Goal: Transaction & Acquisition: Subscribe to service/newsletter

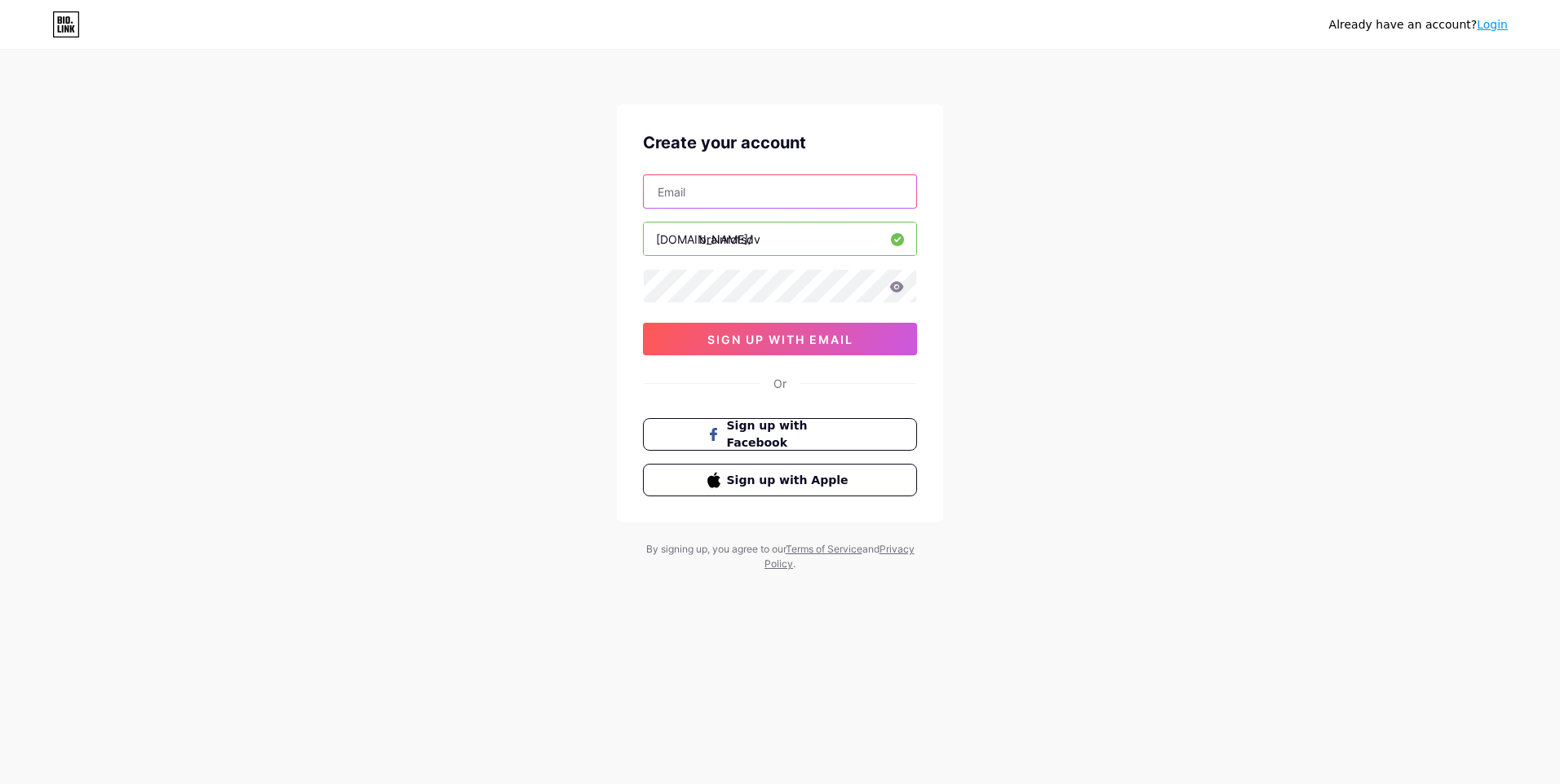
click at [770, 192] on input "text" at bounding box center [780, 192] width 272 height 33
type input "[EMAIL_ADDRESS][DOMAIN_NAME]"
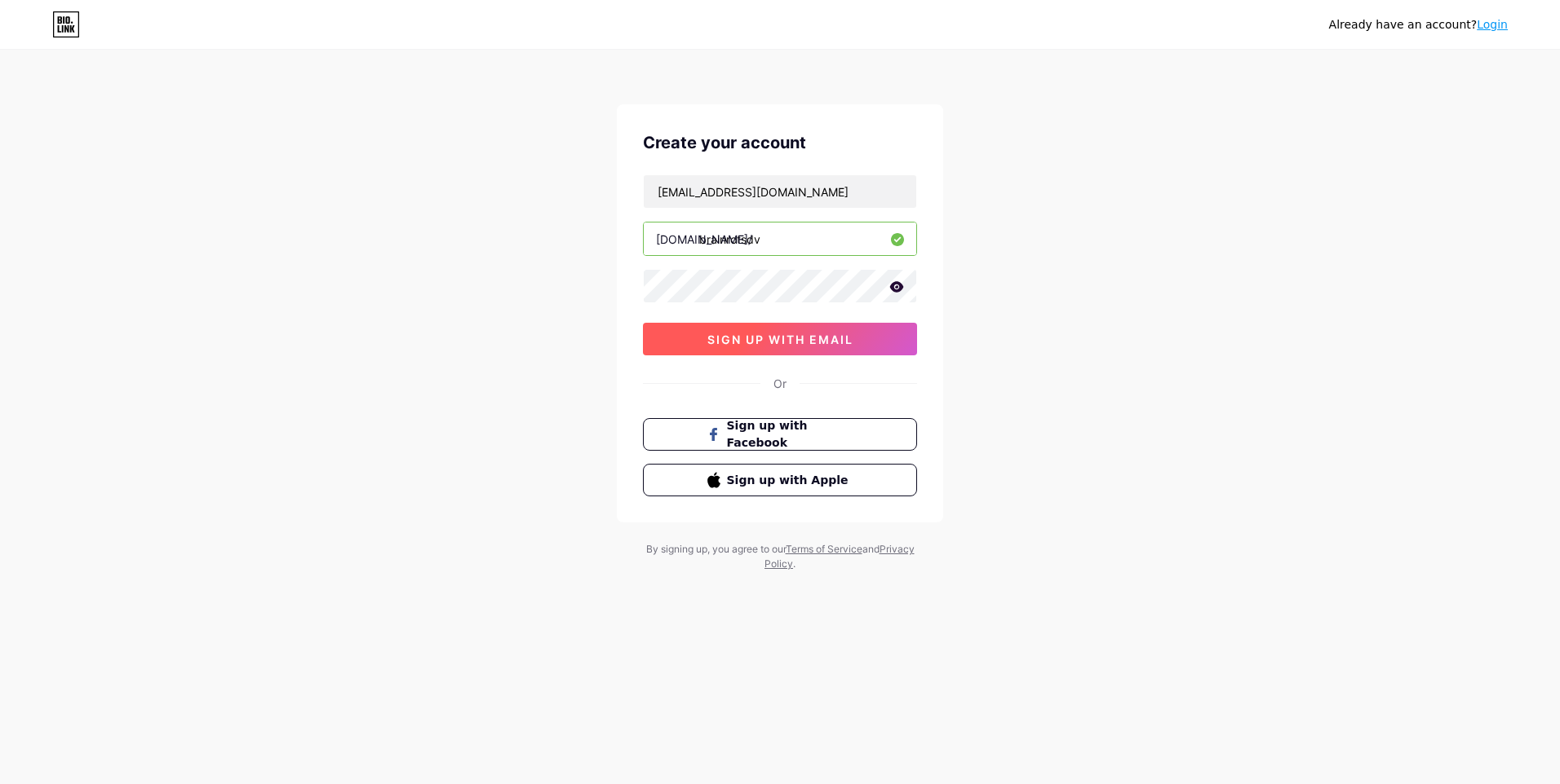
click at [819, 333] on span "sign up with email" at bounding box center [780, 340] width 146 height 14
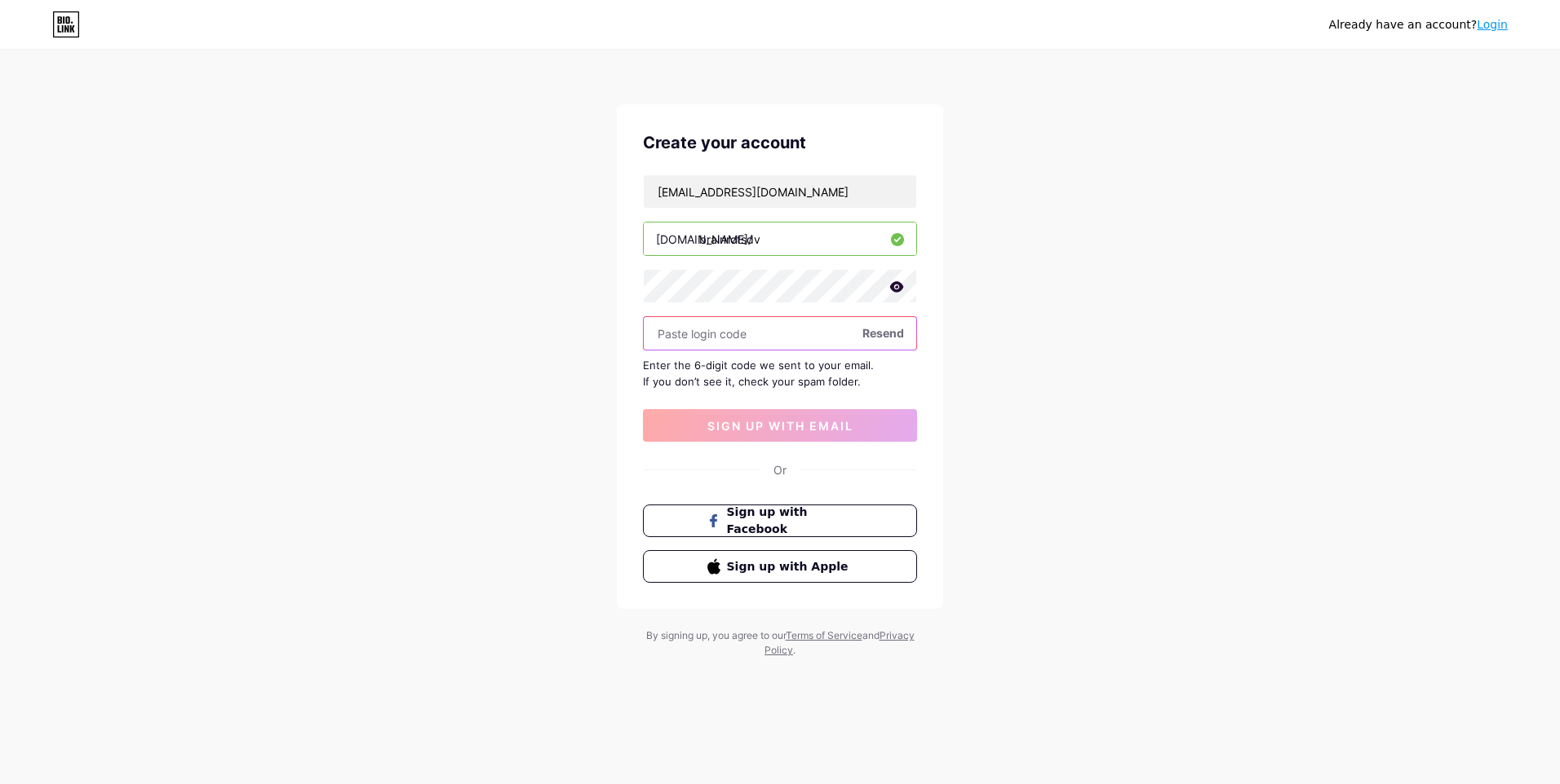
paste input "415017"
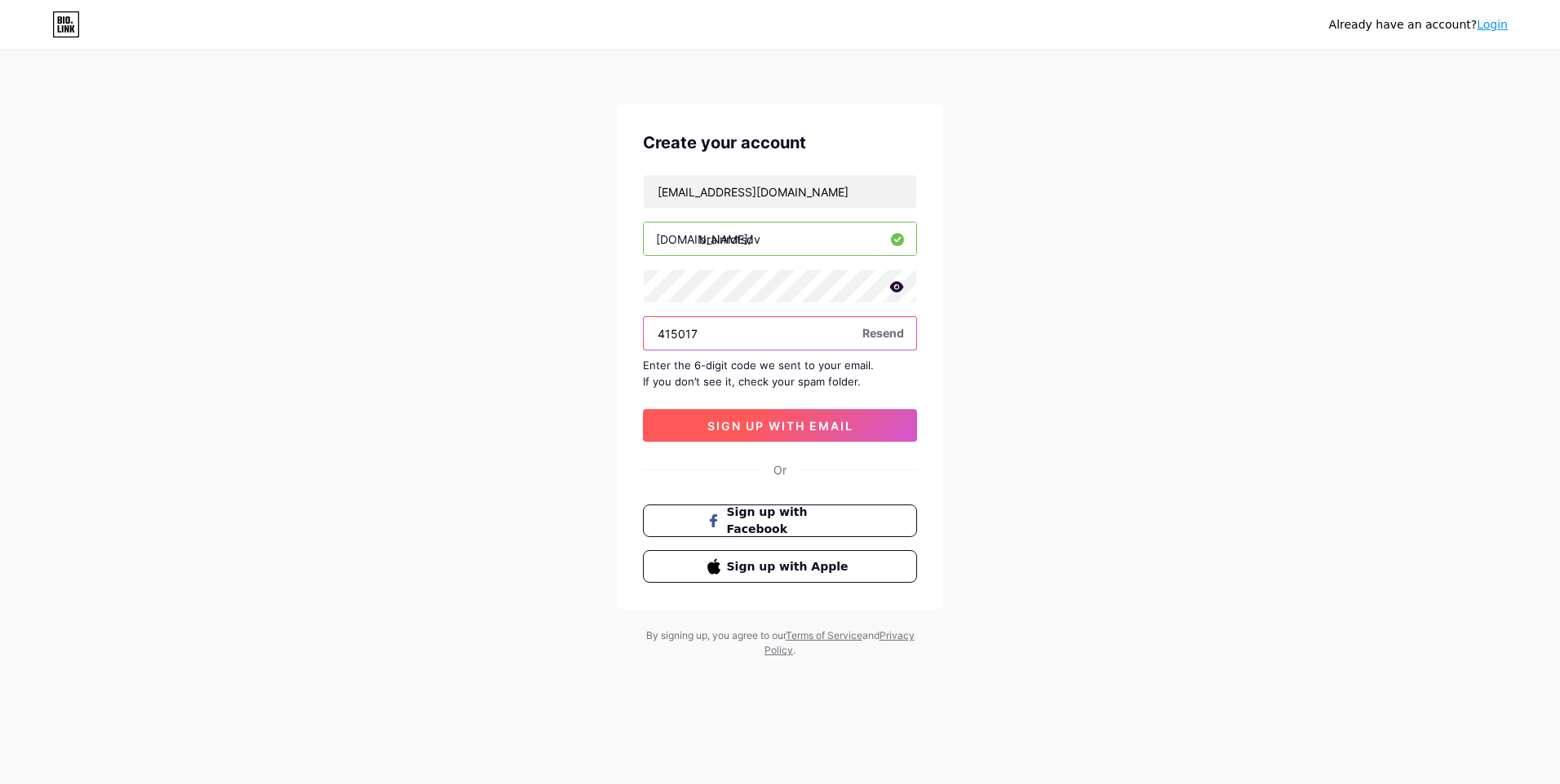
type input "415017"
click at [749, 431] on span "sign up with email" at bounding box center [780, 426] width 146 height 14
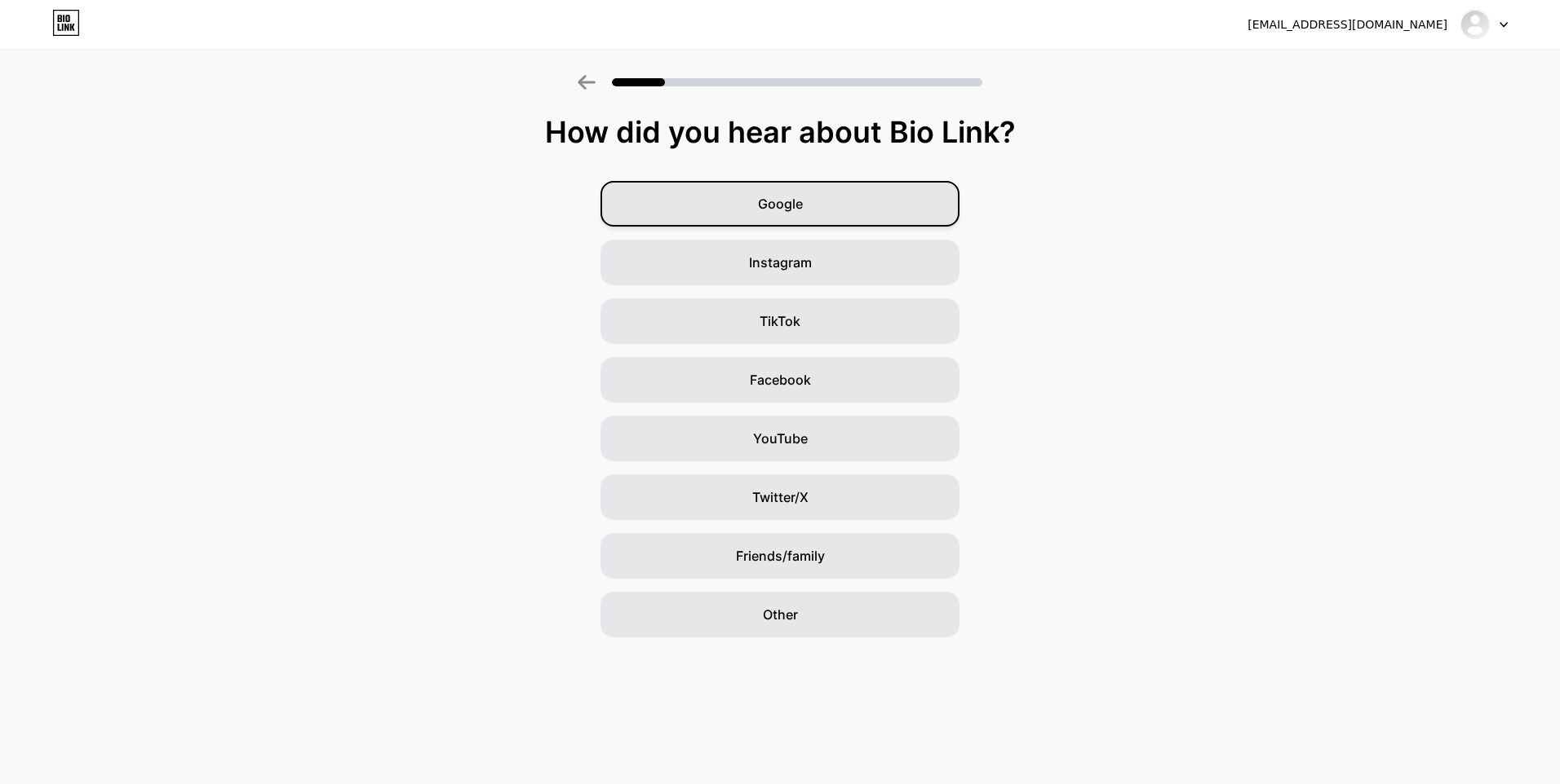
click at [836, 206] on div "Google" at bounding box center [780, 203] width 359 height 45
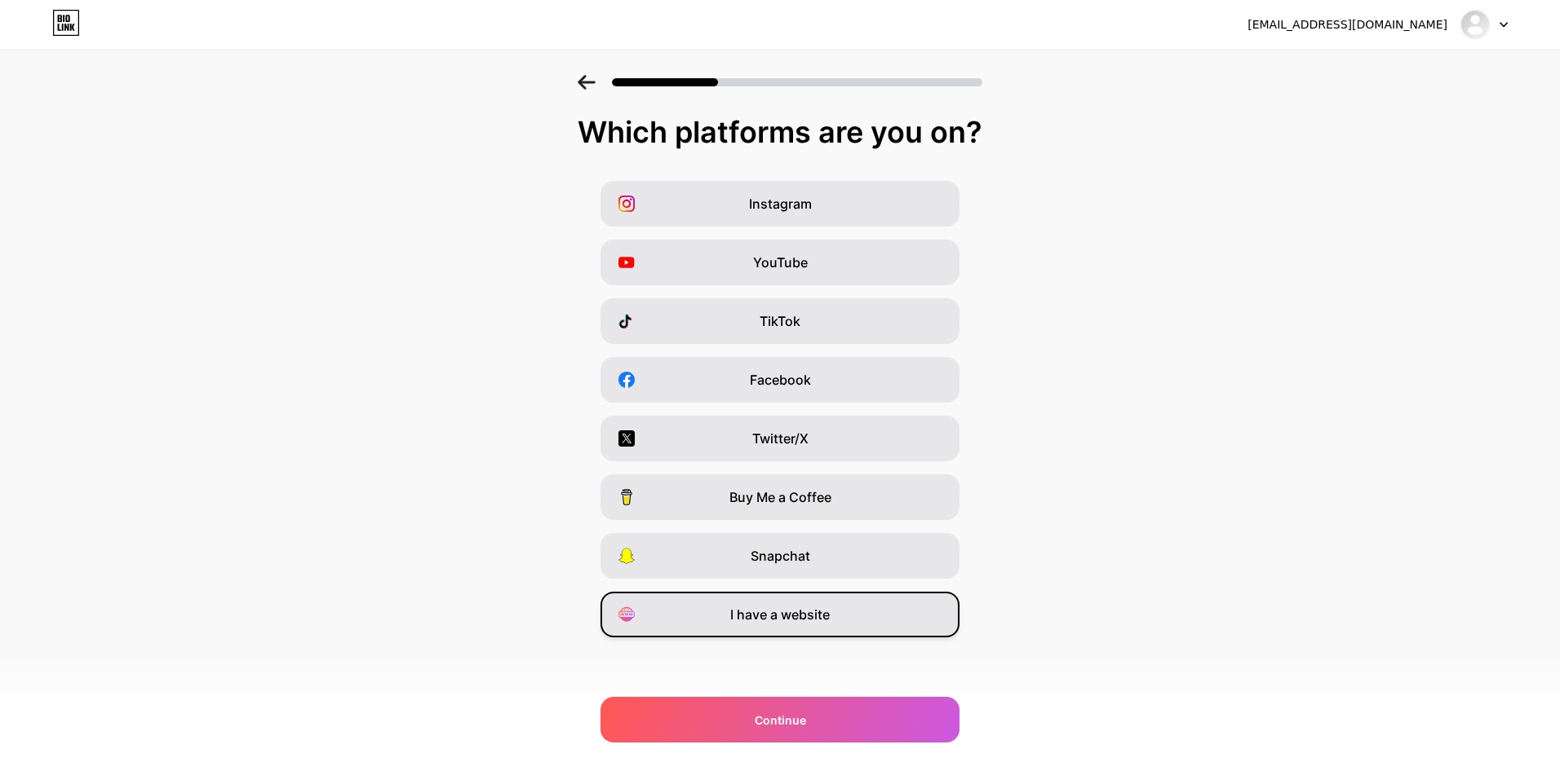
click at [812, 610] on span "I have a website" at bounding box center [780, 615] width 99 height 19
drag, startPoint x: 797, startPoint y: 310, endPoint x: 811, endPoint y: 346, distance: 38.6
click at [797, 310] on div "TikTok" at bounding box center [780, 321] width 359 height 45
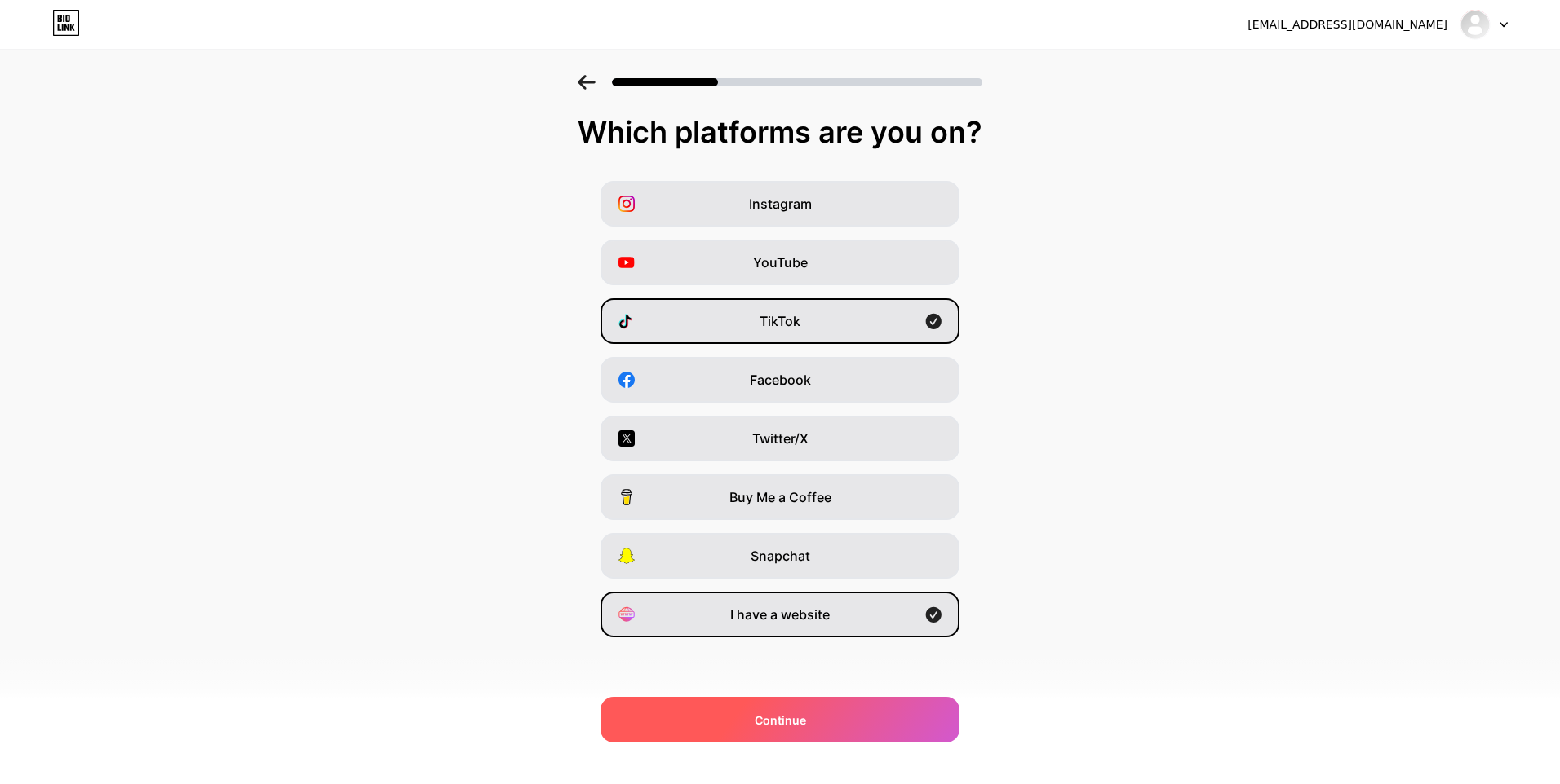
click at [816, 737] on div "Continue" at bounding box center [780, 719] width 359 height 45
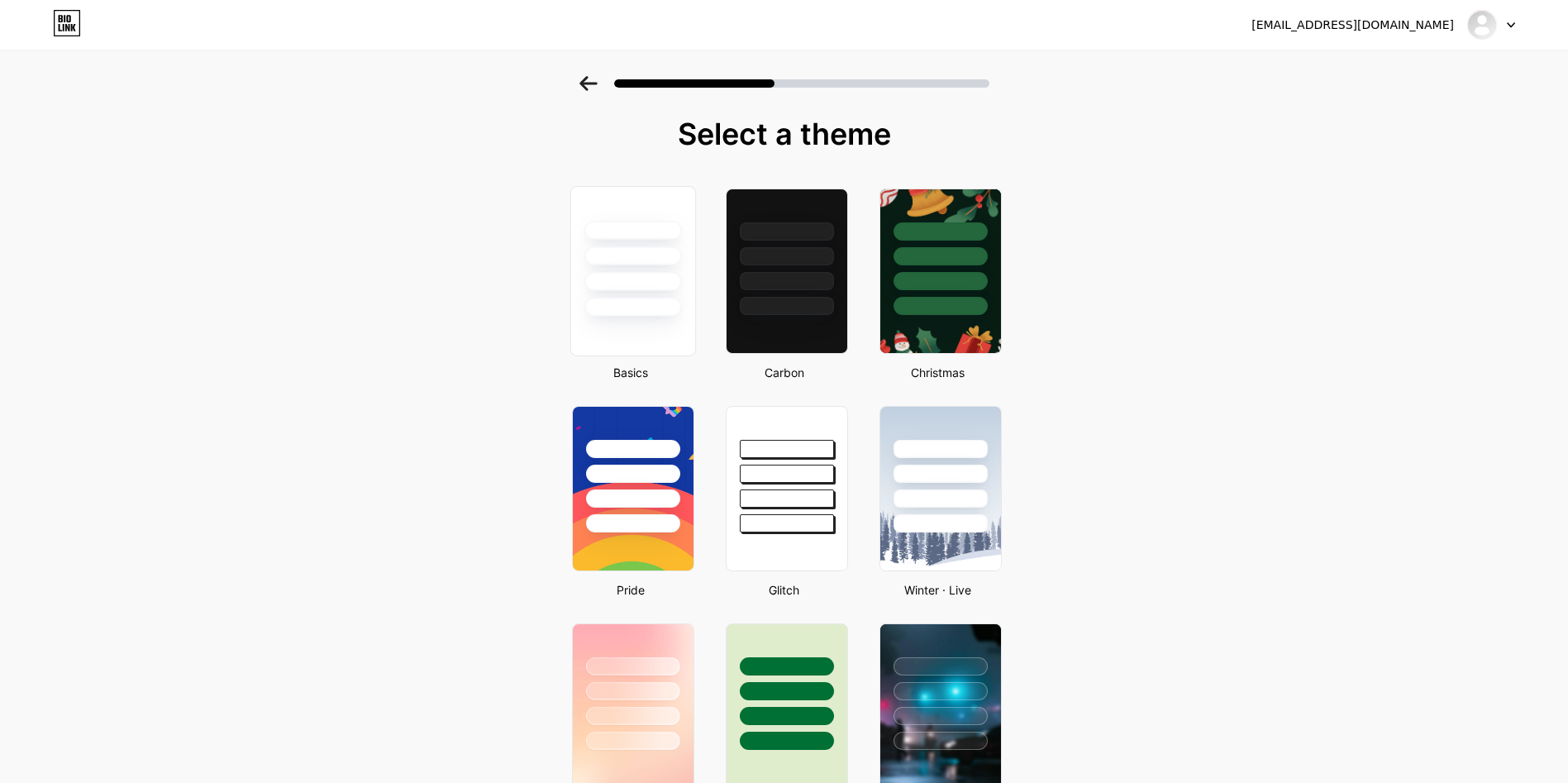
click at [651, 316] on div at bounding box center [632, 271] width 125 height 170
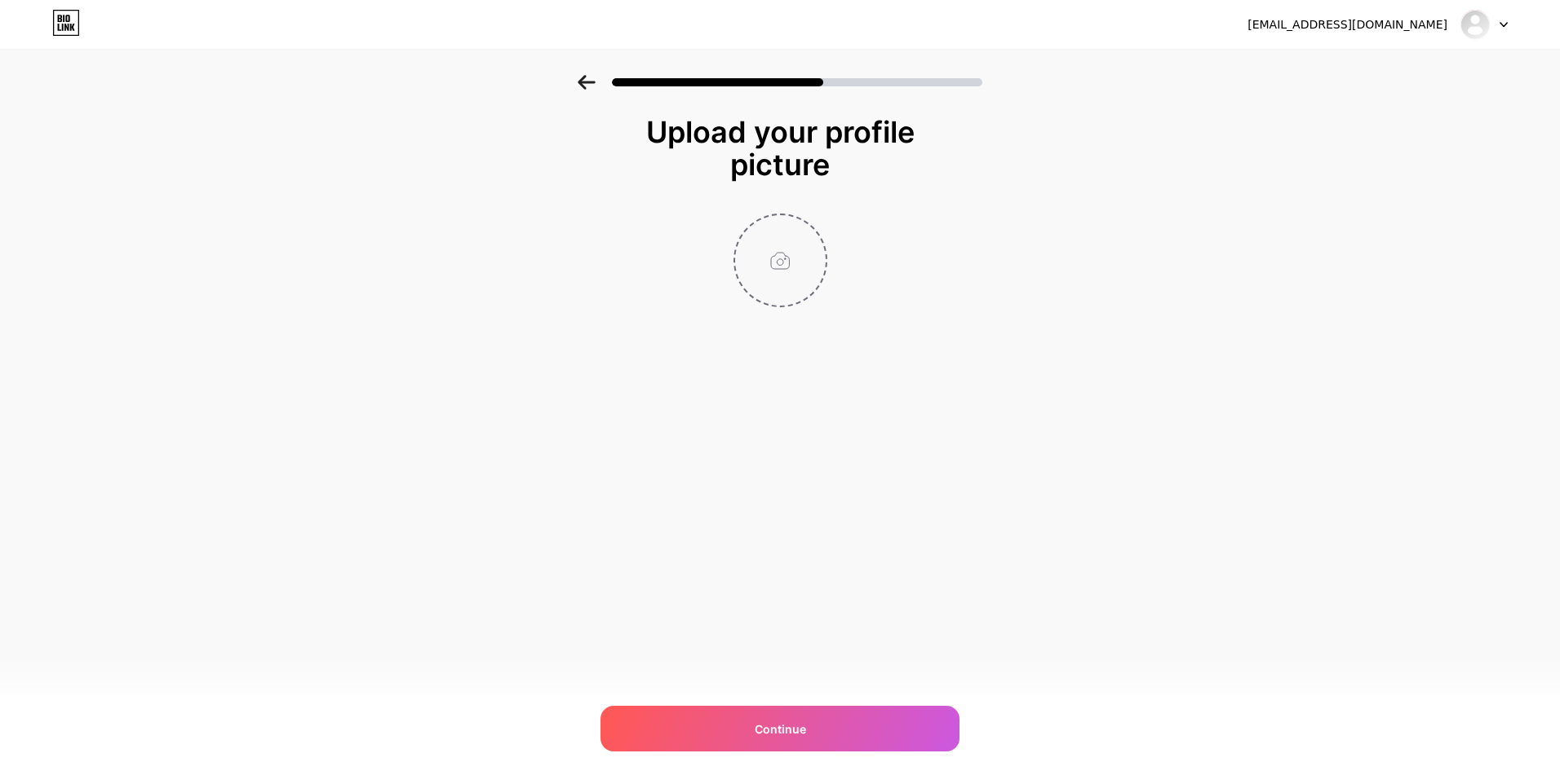
click at [769, 238] on input "file" at bounding box center [780, 261] width 91 height 91
type input "C:\fakepath\iamge.png"
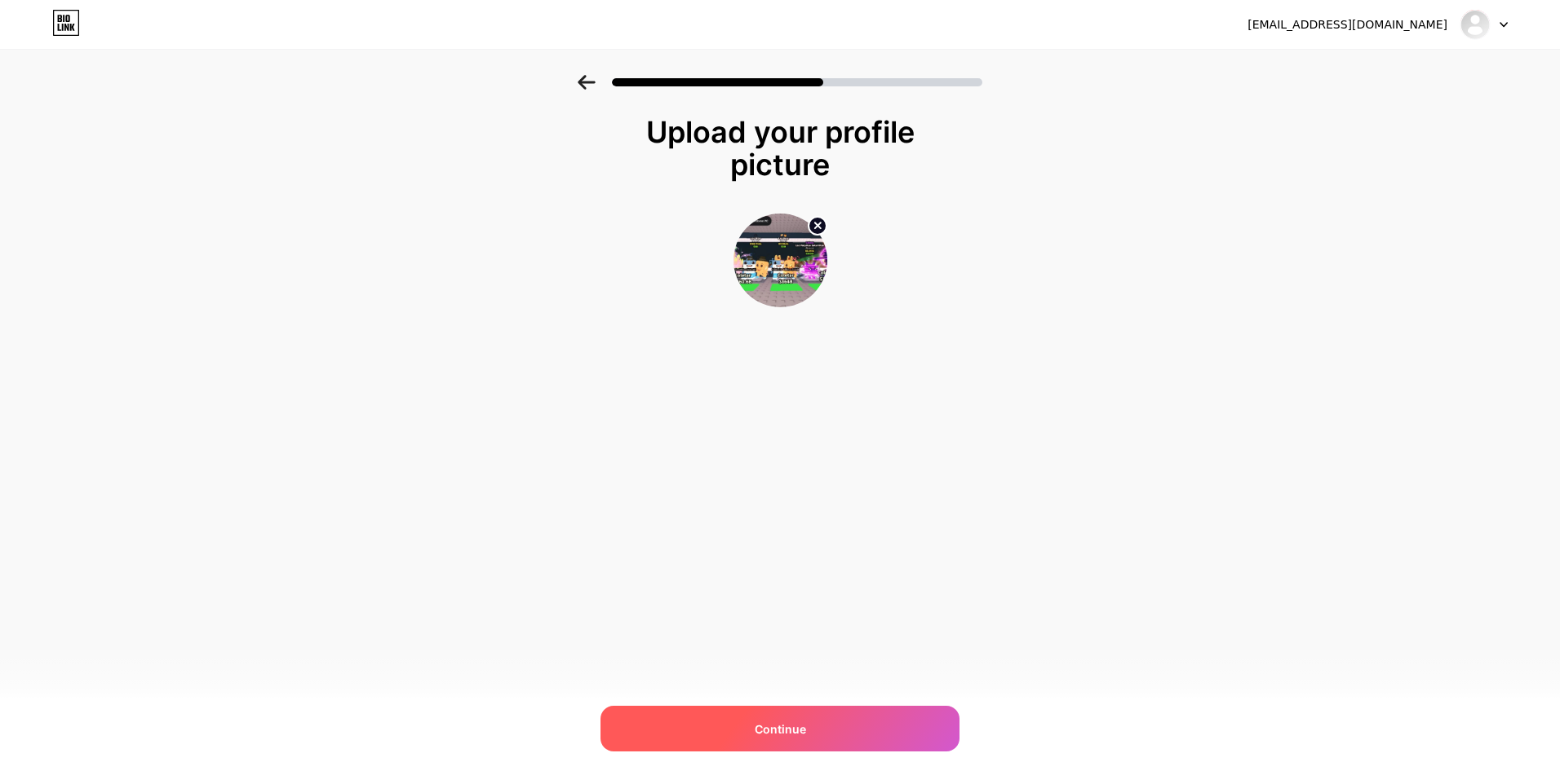
click at [808, 731] on div "Continue" at bounding box center [780, 728] width 359 height 45
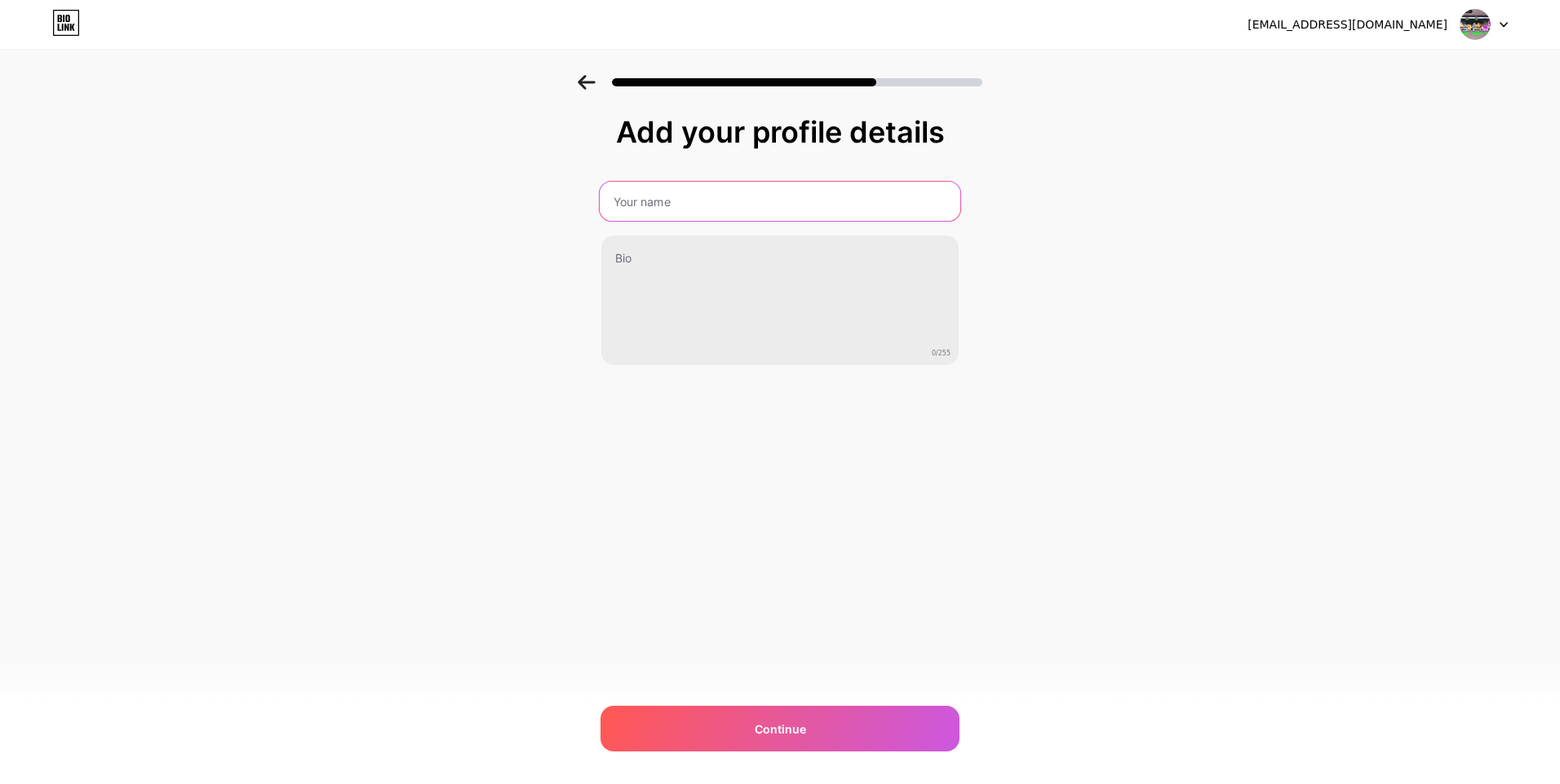
click at [721, 200] on input "text" at bounding box center [780, 201] width 360 height 40
type input "DVZIN - DOANDO"
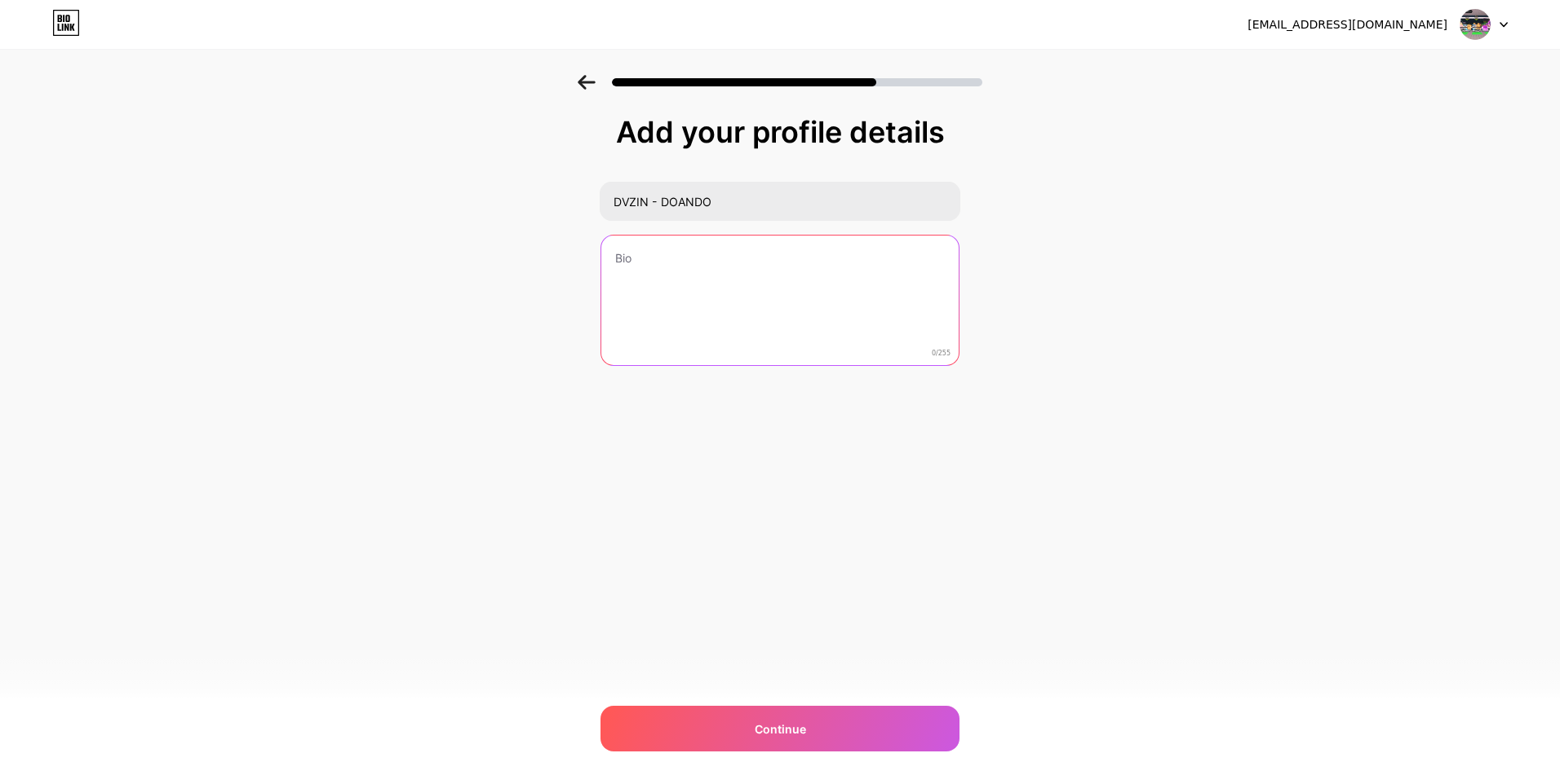
click at [718, 270] on textarea at bounding box center [780, 301] width 357 height 131
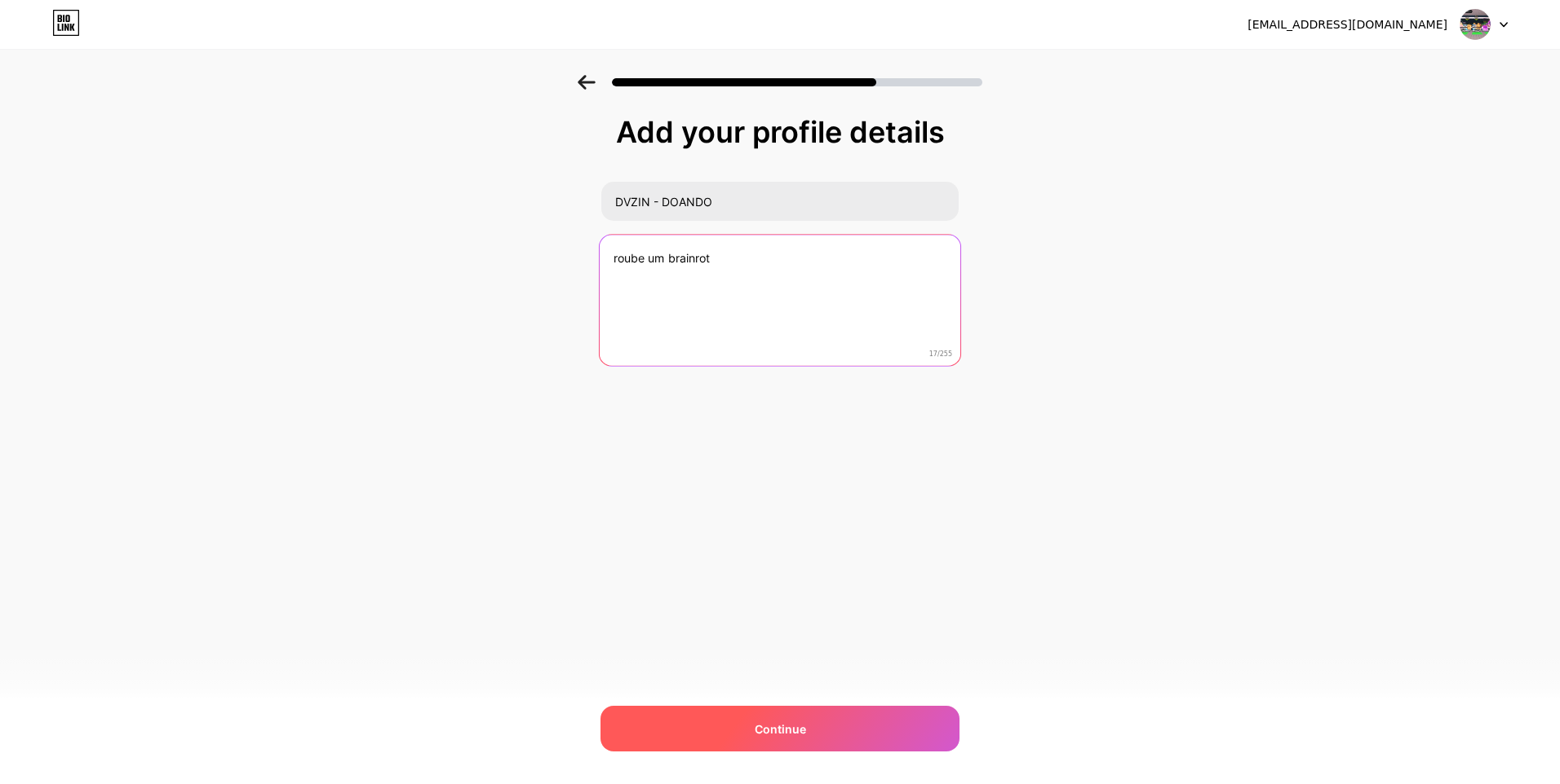
type textarea "roube um brainrot"
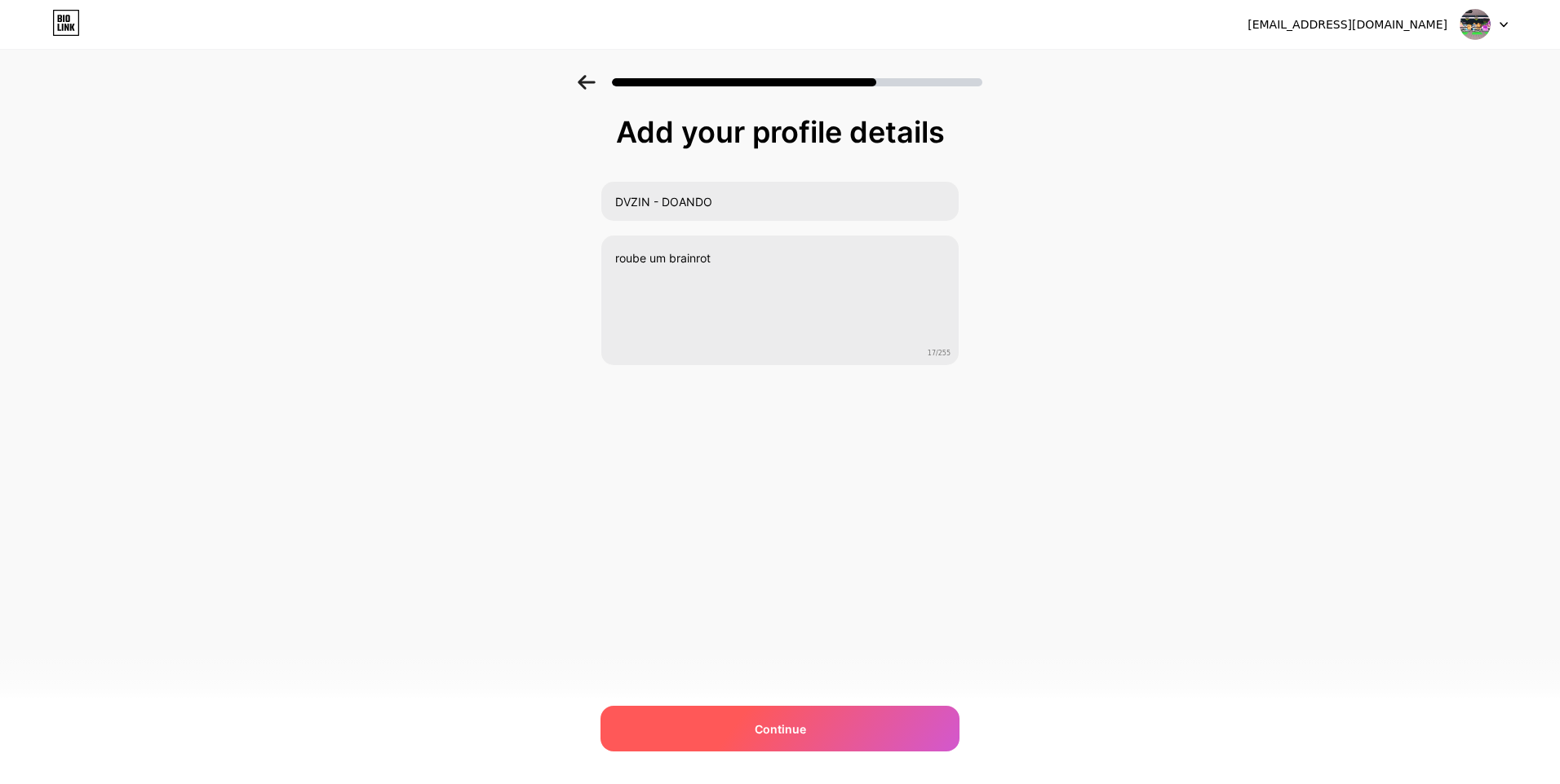
click at [812, 738] on div "Continue" at bounding box center [780, 728] width 359 height 45
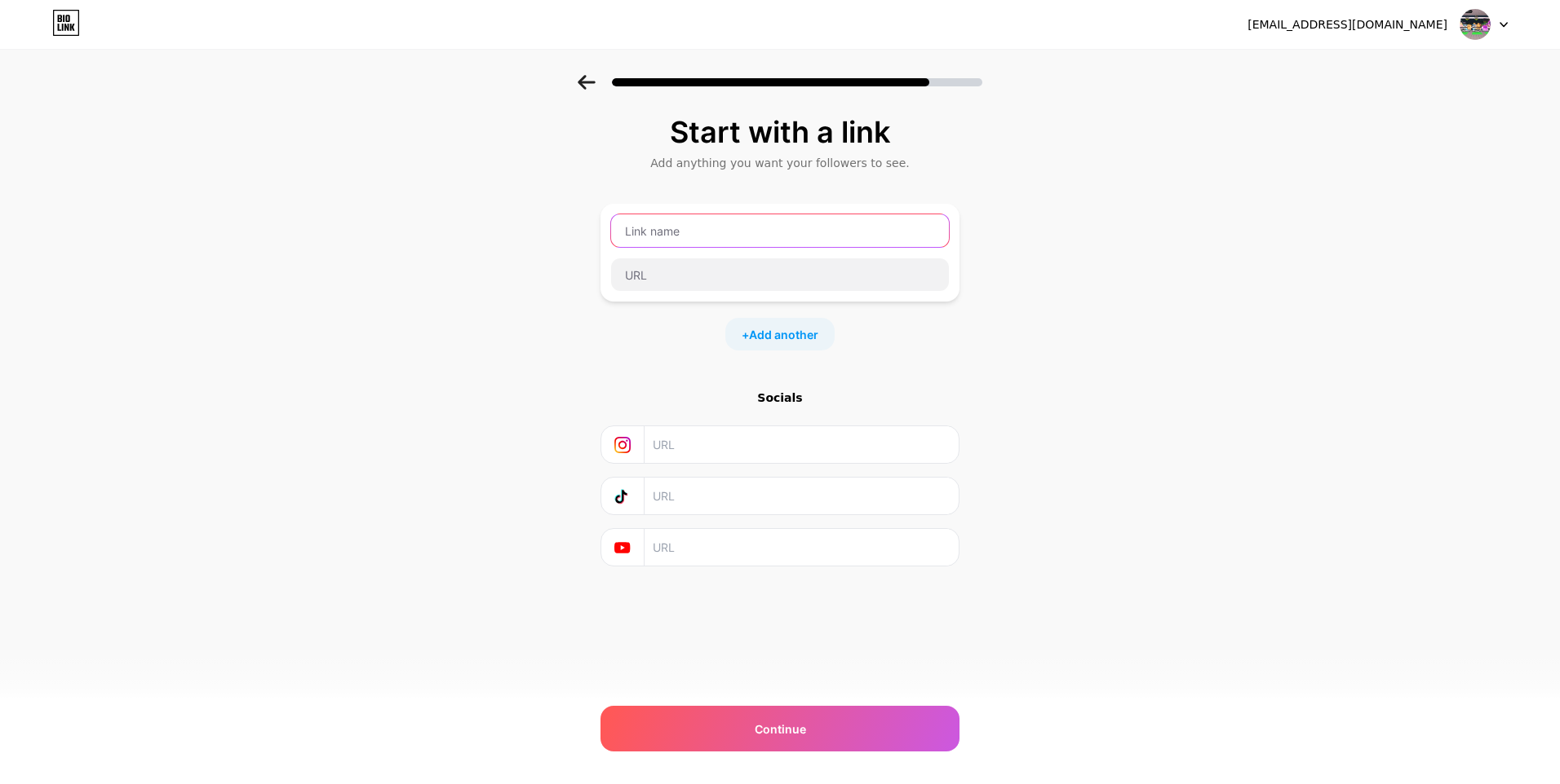
click at [802, 231] on input "text" at bounding box center [780, 231] width 338 height 33
type input "ME ADICIONE NO ROBLOX!"
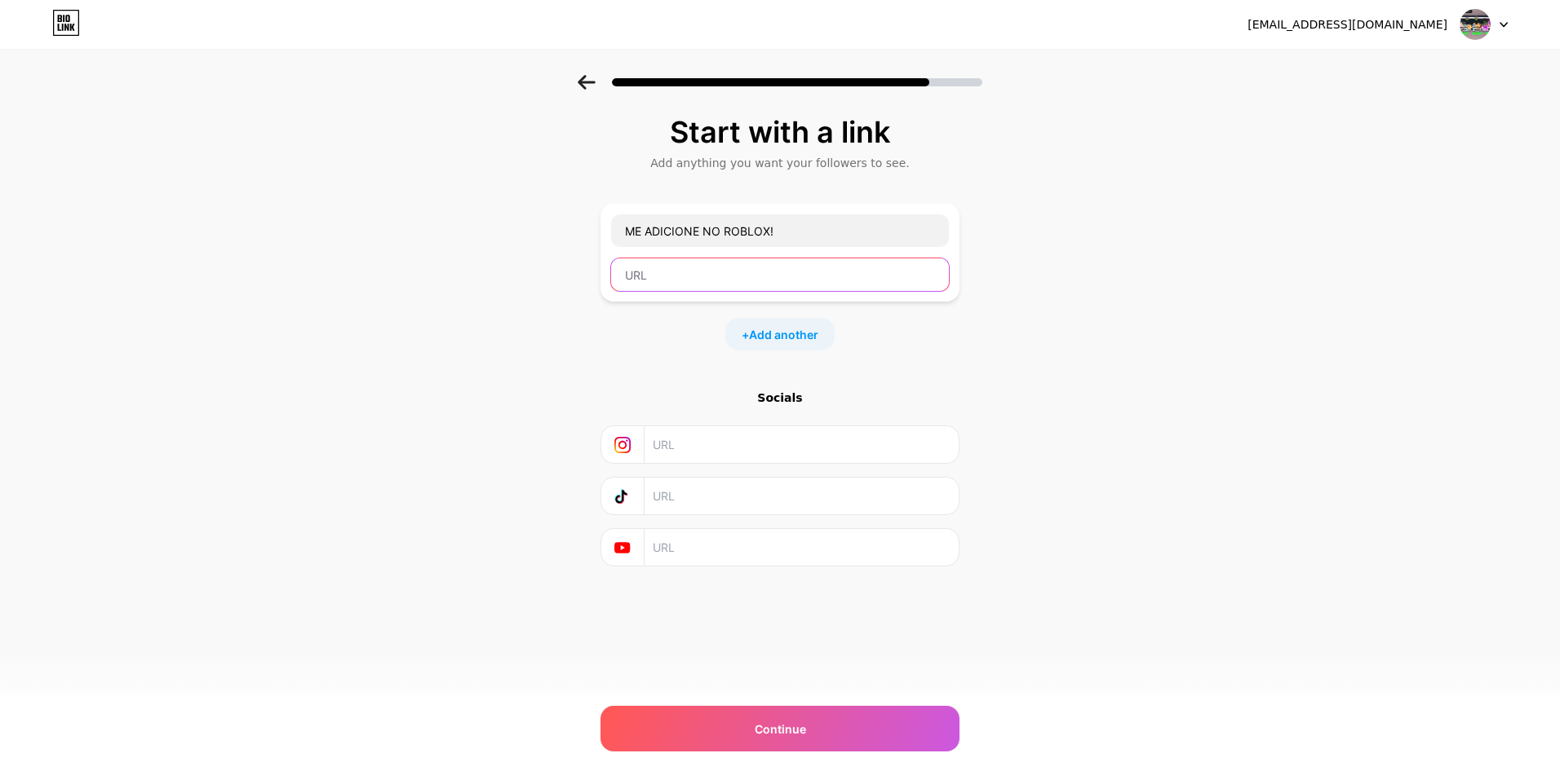
click at [702, 278] on input "text" at bounding box center [780, 275] width 338 height 33
click at [718, 283] on input "text" at bounding box center [780, 275] width 338 height 33
paste input "[URL][DOMAIN_NAME]"
type input "[URL][DOMAIN_NAME]"
click at [788, 337] on span "Add another" at bounding box center [783, 335] width 70 height 17
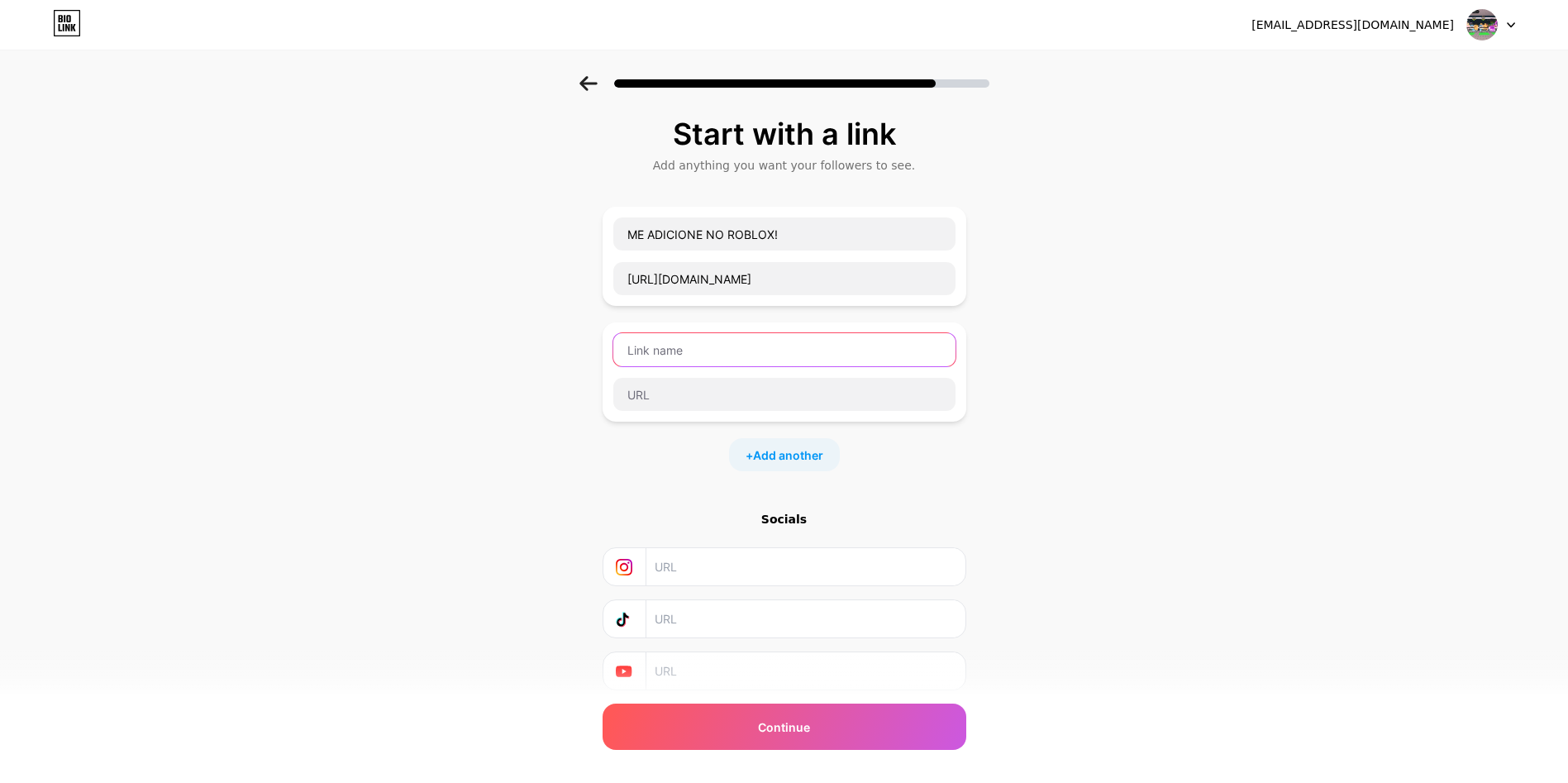
click at [784, 344] on input "text" at bounding box center [785, 349] width 343 height 33
type input "Discord!"
click at [722, 401] on input "text" at bounding box center [785, 394] width 343 height 33
click at [162, 504] on div "Start with a link Add anything you want your followers to see. ME ADICIONE NO R…" at bounding box center [784, 425] width 1568 height 697
click at [727, 384] on input "text" at bounding box center [785, 394] width 343 height 33
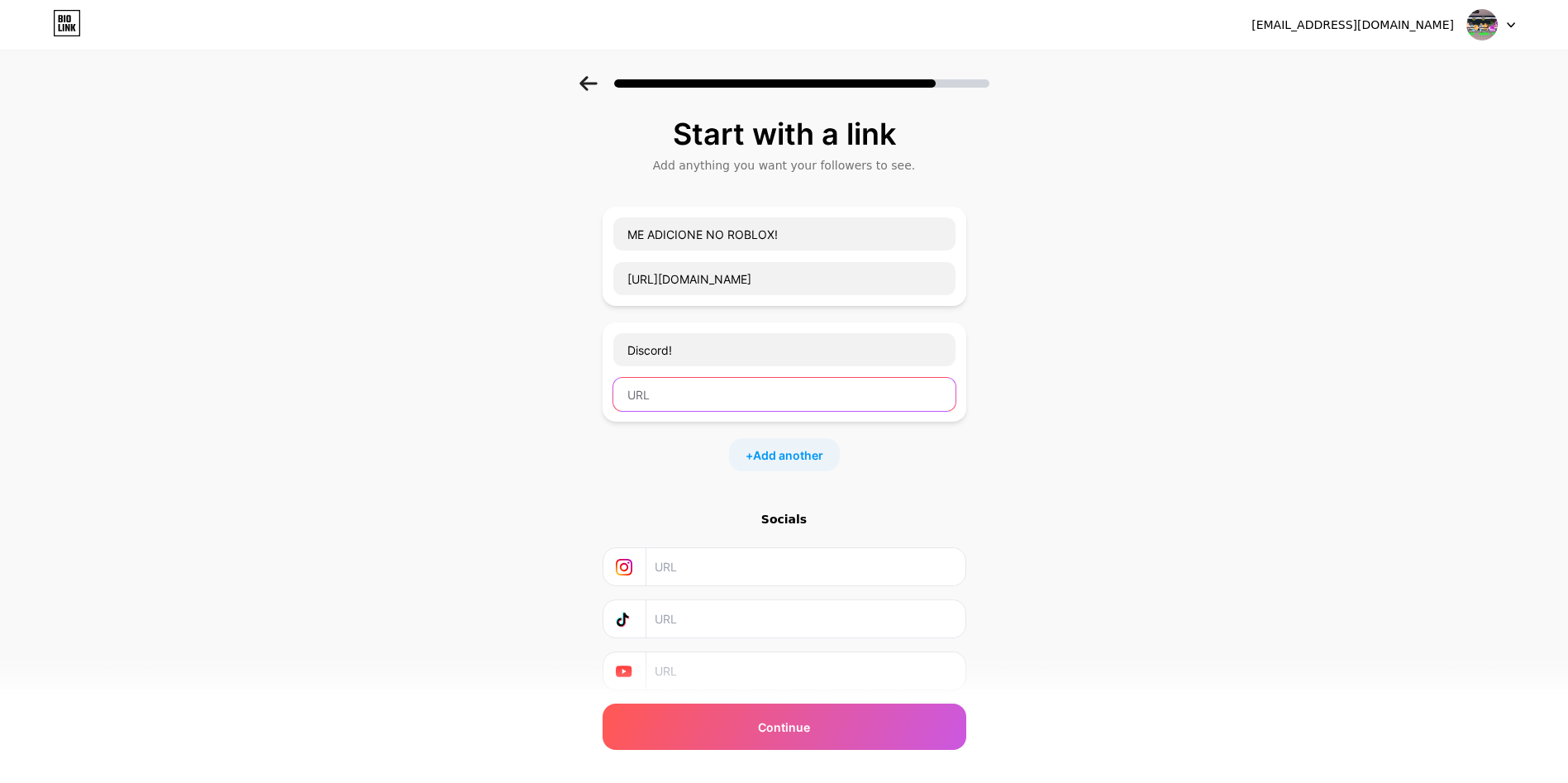
paste input "[URL][DOMAIN_NAME]"
type input "[URL][DOMAIN_NAME]"
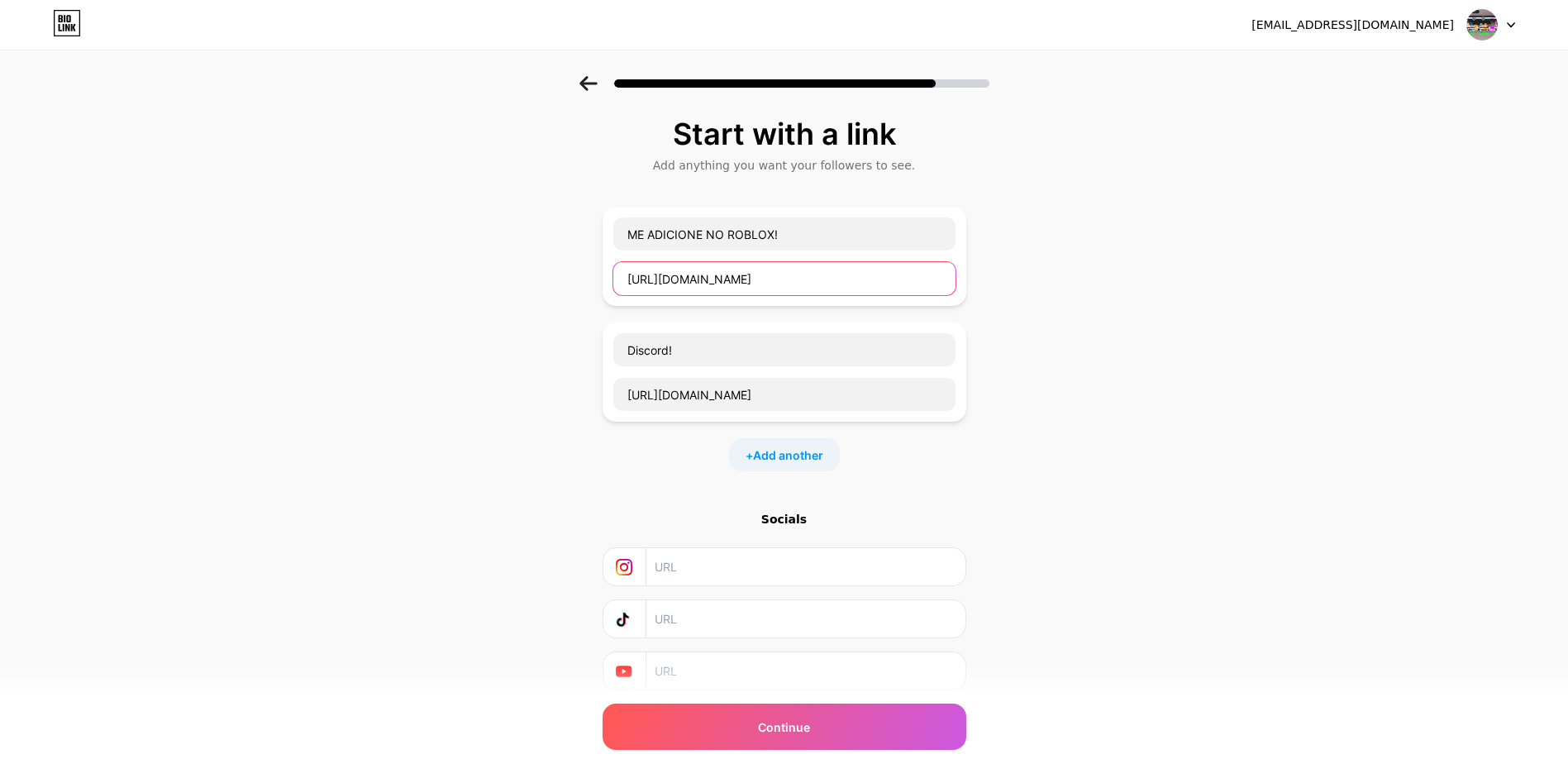
click at [868, 280] on input "[URL][DOMAIN_NAME]" at bounding box center [785, 279] width 343 height 33
click at [749, 283] on input "text" at bounding box center [785, 279] width 343 height 33
paste input "[https*:*//[DOMAIN_NAME]/users/2097061058/profile](https://[DOMAIN_NAME]/NoqxDV…"
type input "[https*:*//[DOMAIN_NAME]/users/2097061058/profile](https://[DOMAIN_NAME]/NoqxDV…"
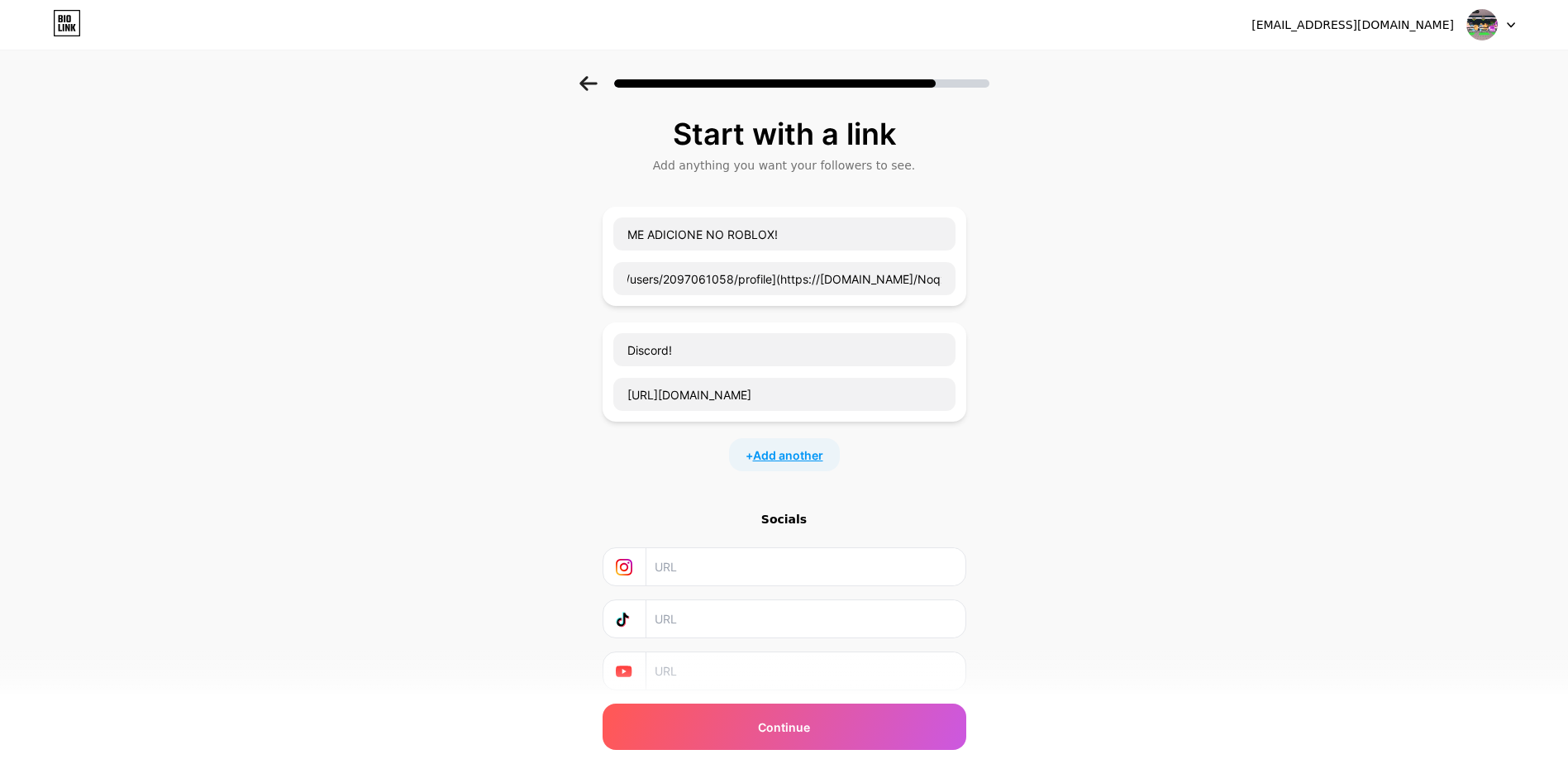
scroll to position [0, 0]
click at [799, 452] on span "Add another" at bounding box center [788, 455] width 70 height 18
click at [765, 457] on input "text" at bounding box center [785, 466] width 343 height 33
click at [711, 507] on input "text" at bounding box center [785, 510] width 343 height 33
click at [759, 450] on input "Grupo no roblox@" at bounding box center [785, 466] width 343 height 33
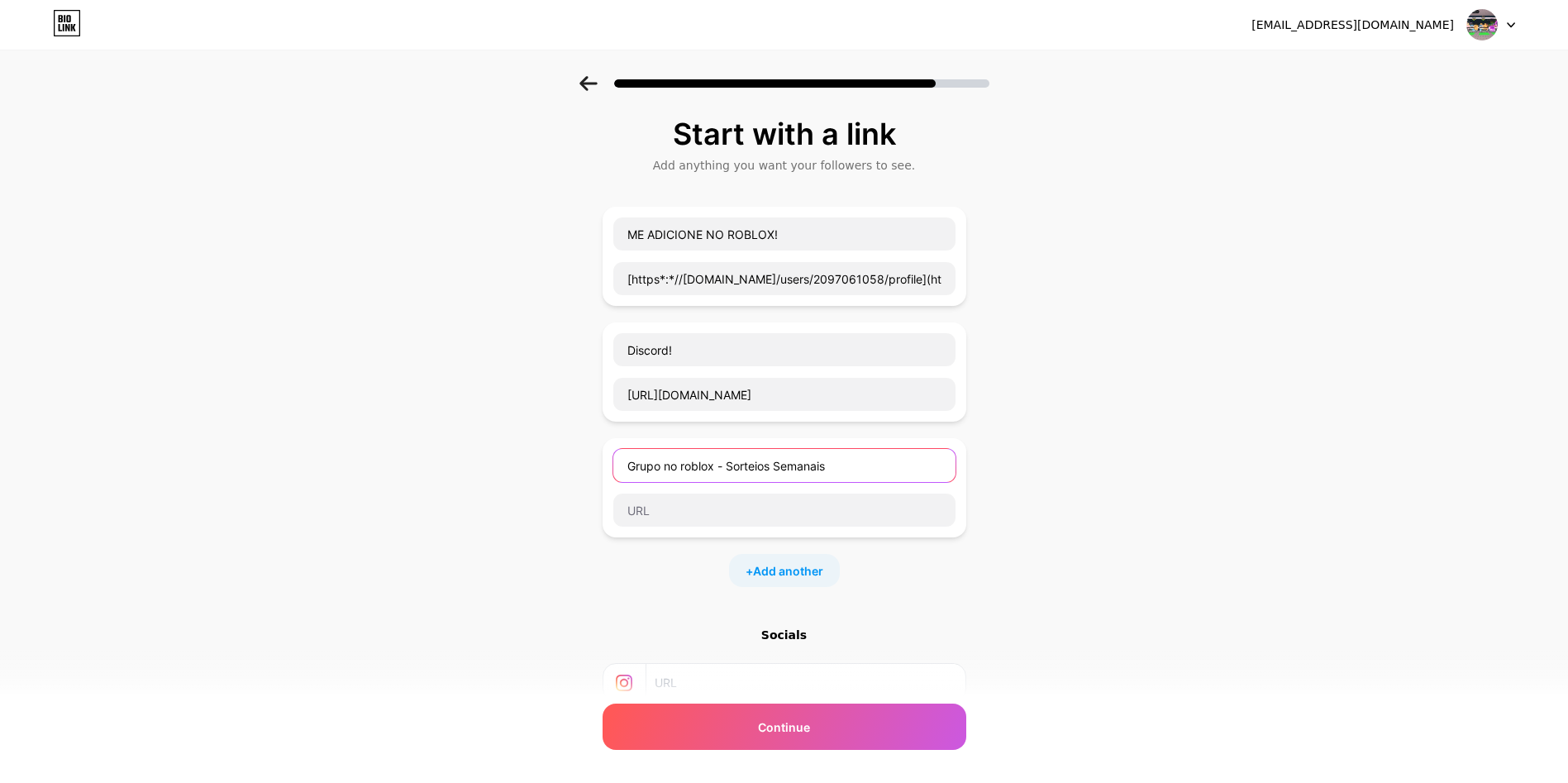
type input "Grupo no roblox - Sorteios Semanais"
click at [456, 767] on div "Start with a link Add anything you want your followers to see. ME ADICIONE NO R…" at bounding box center [784, 483] width 1568 height 812
click at [698, 512] on input "text" at bounding box center [785, 510] width 343 height 33
paste input "[https*:*//[DOMAIN_NAME]/communities/9226759067/](https://[DOMAIN_NAME]/uzw-hnw…"
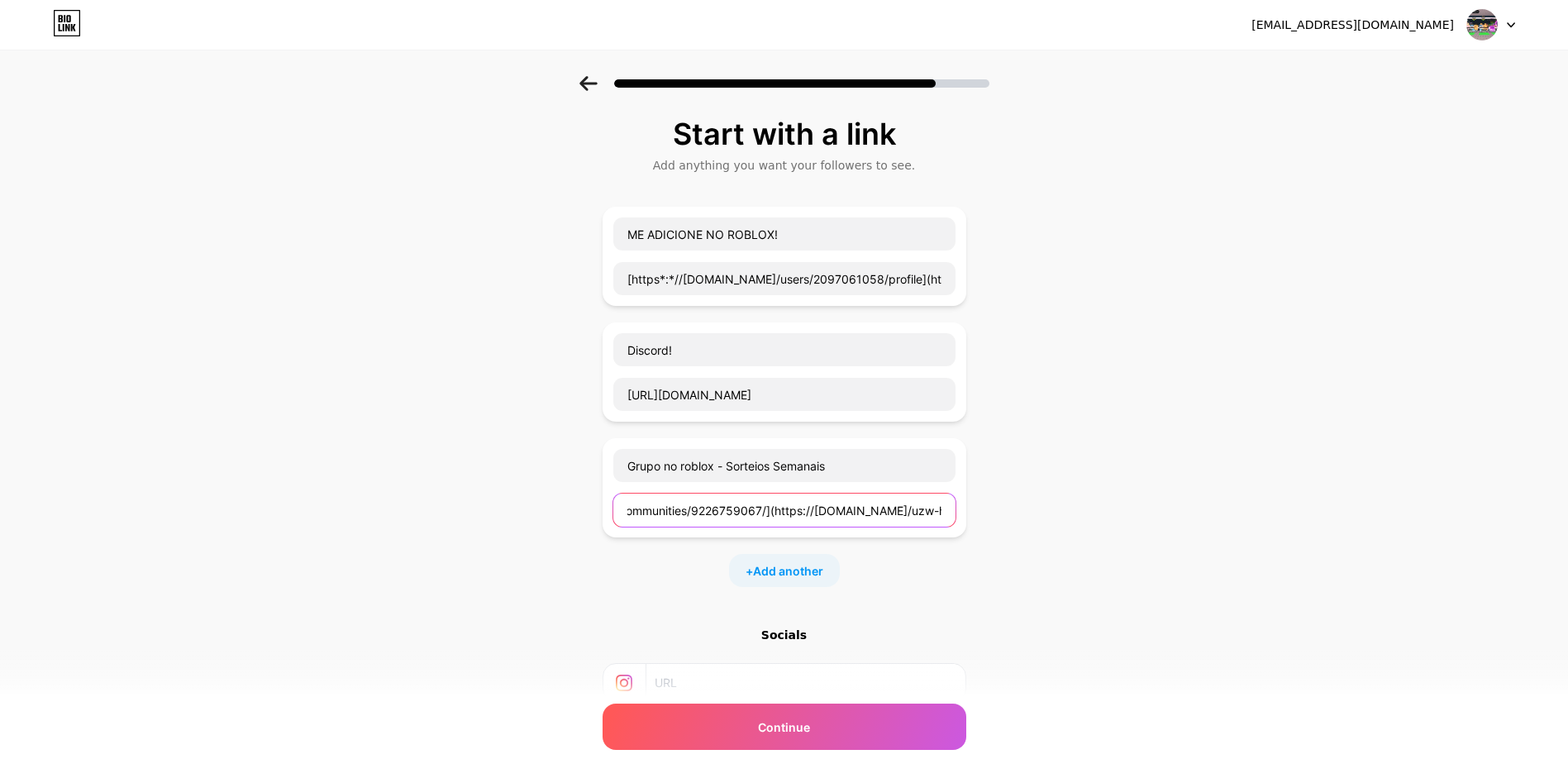
type input "[https*:*//[DOMAIN_NAME]/communities/9226759067/](https://[DOMAIN_NAME]/uzw-hnw…"
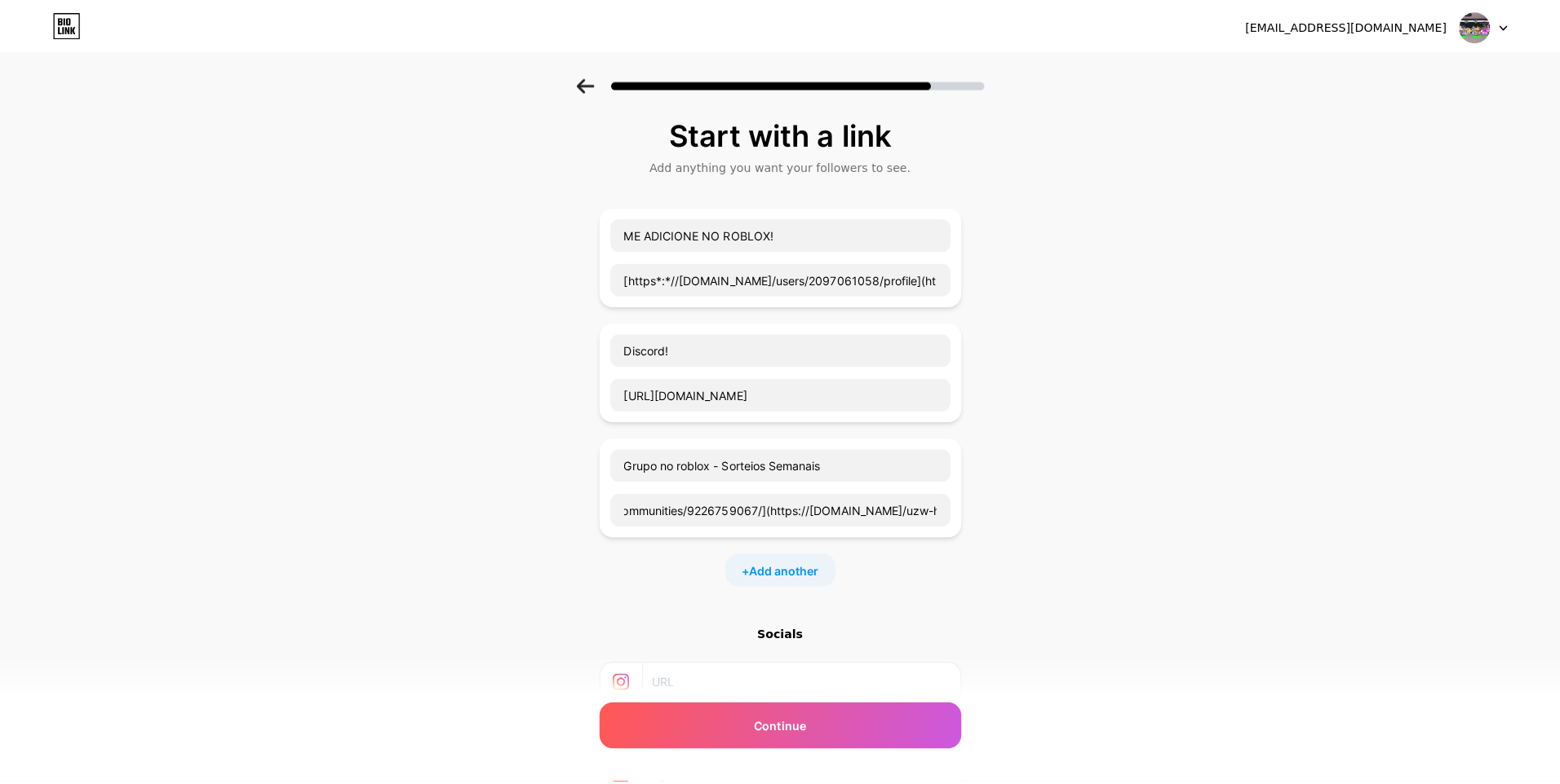
scroll to position [0, 0]
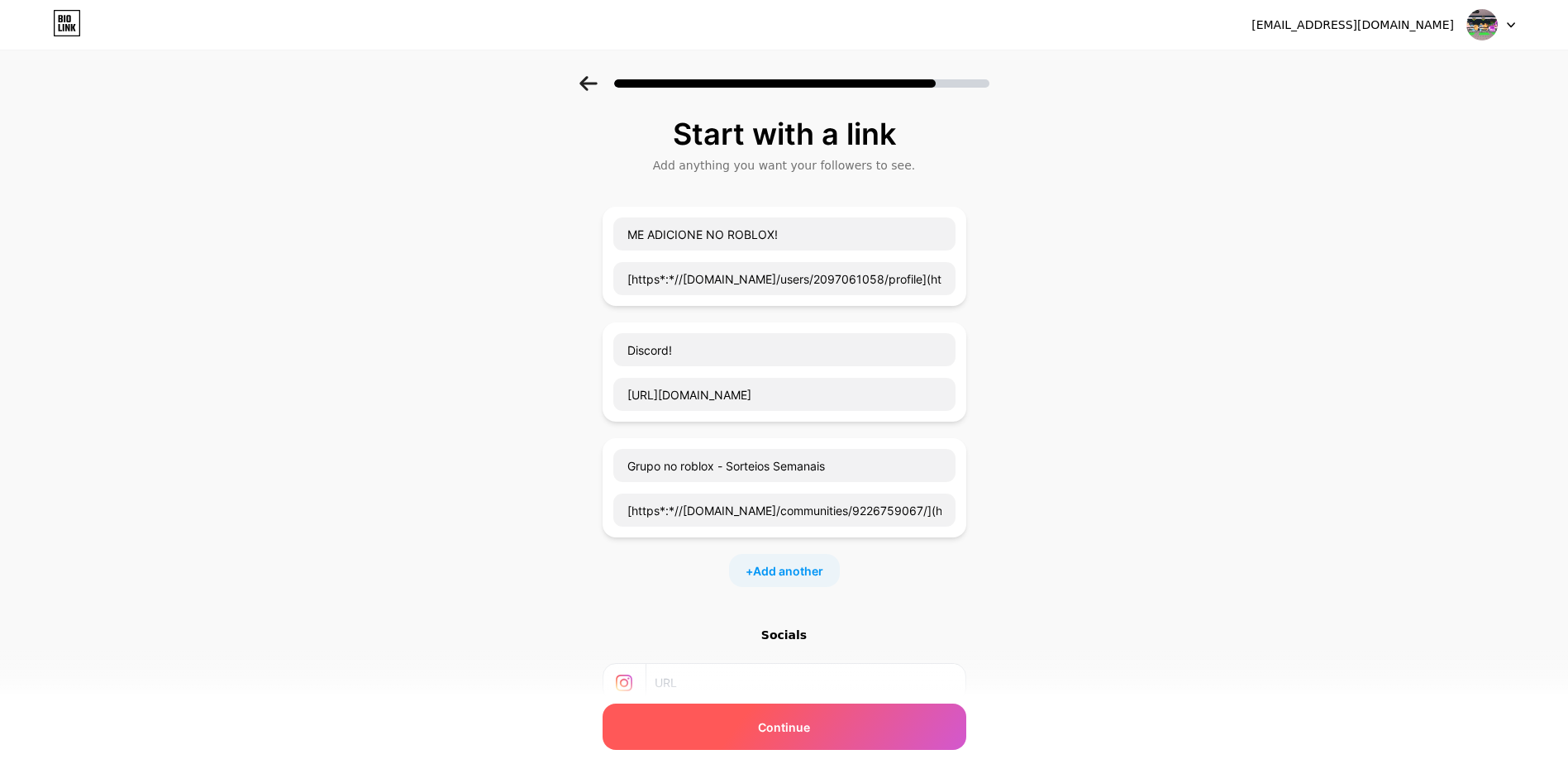
click at [769, 725] on span "Continue" at bounding box center [783, 727] width 52 height 18
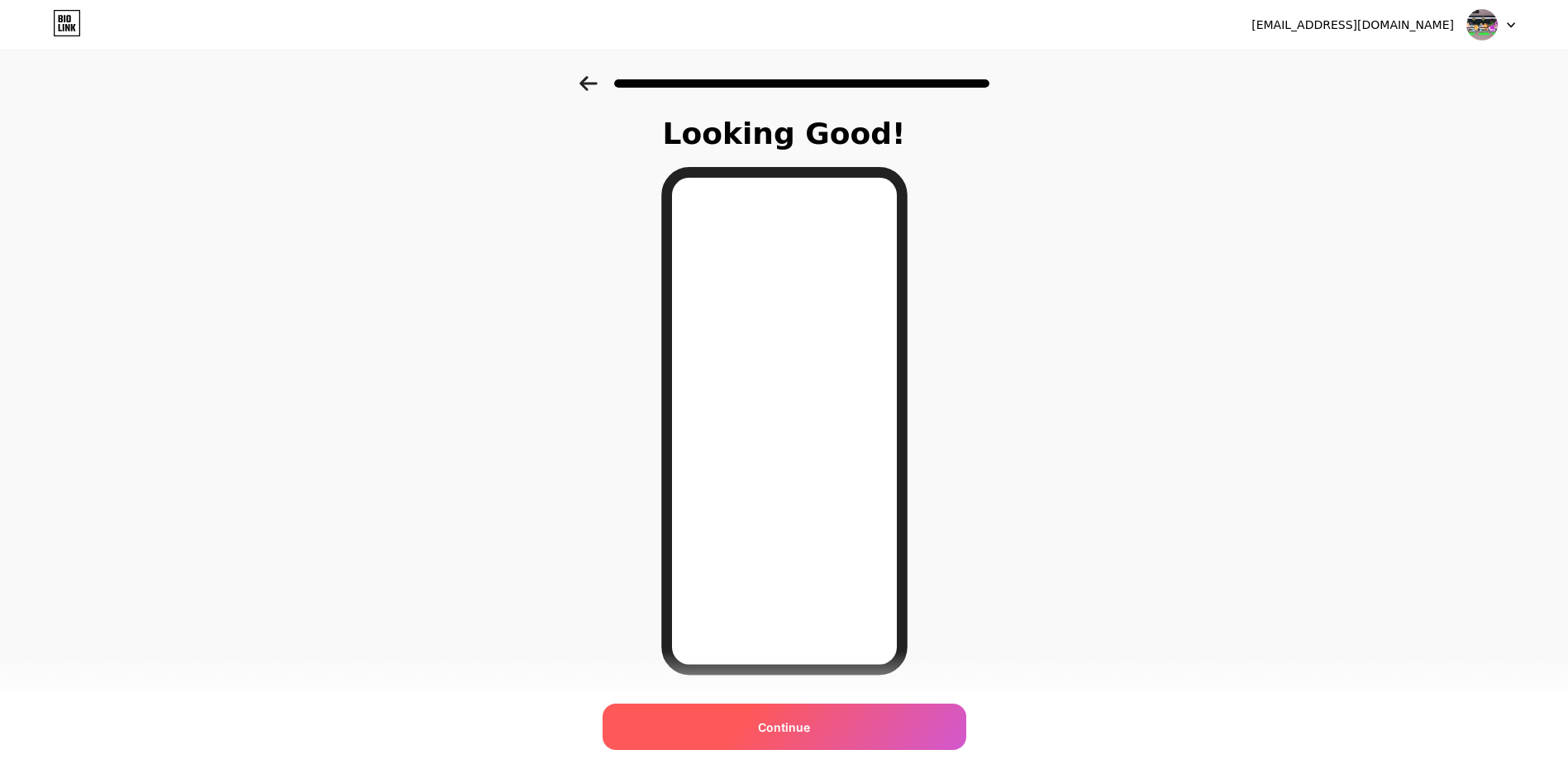
click at [788, 720] on span "Continue" at bounding box center [783, 727] width 52 height 18
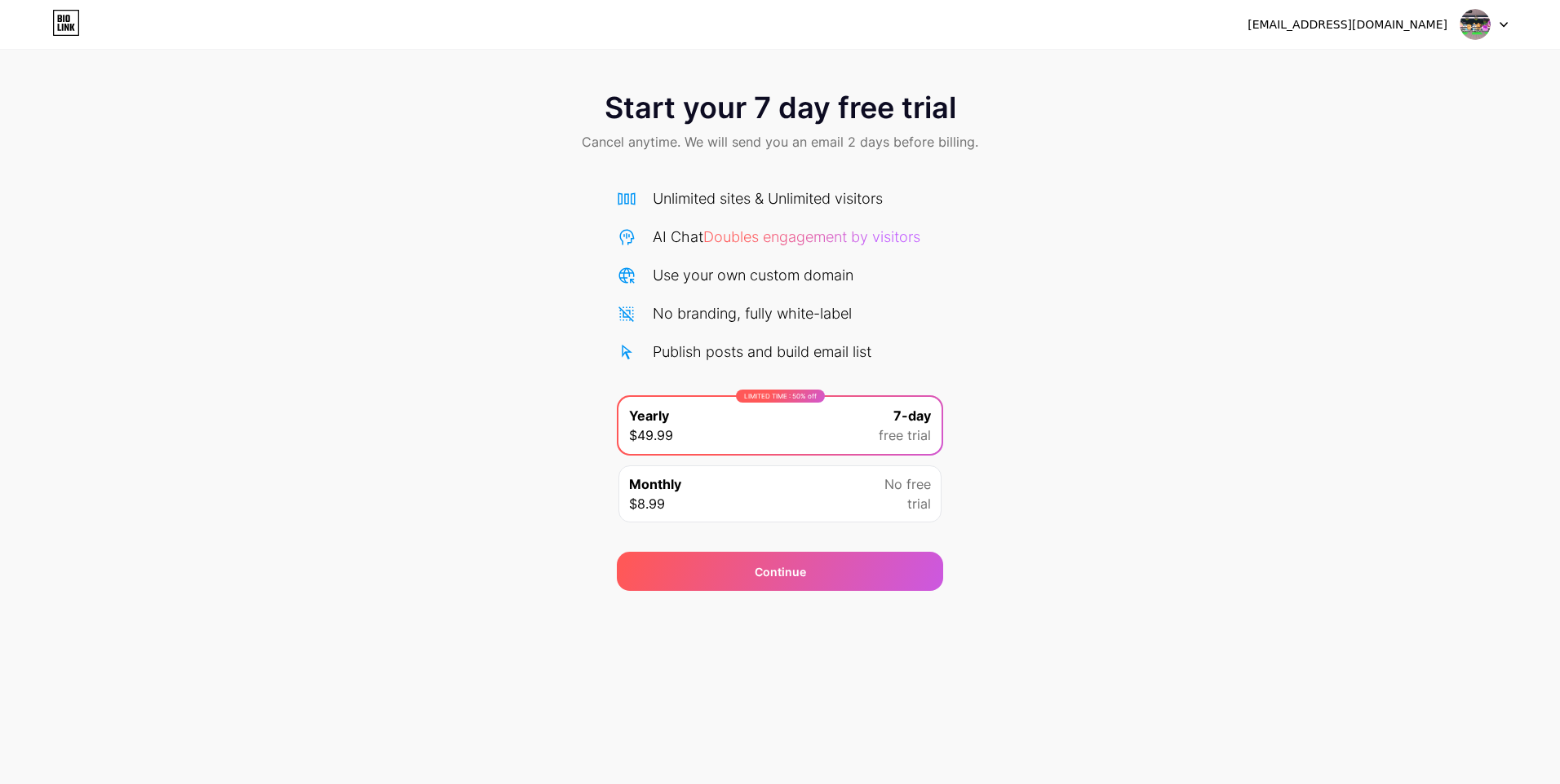
click at [838, 485] on div "Monthly $8.99 No free trial" at bounding box center [780, 493] width 323 height 57
click at [847, 427] on div "LIMITED TIME : 50% off Yearly $49.99 7-day free trial" at bounding box center [780, 425] width 323 height 57
click at [826, 586] on div "Continue" at bounding box center [780, 572] width 326 height 40
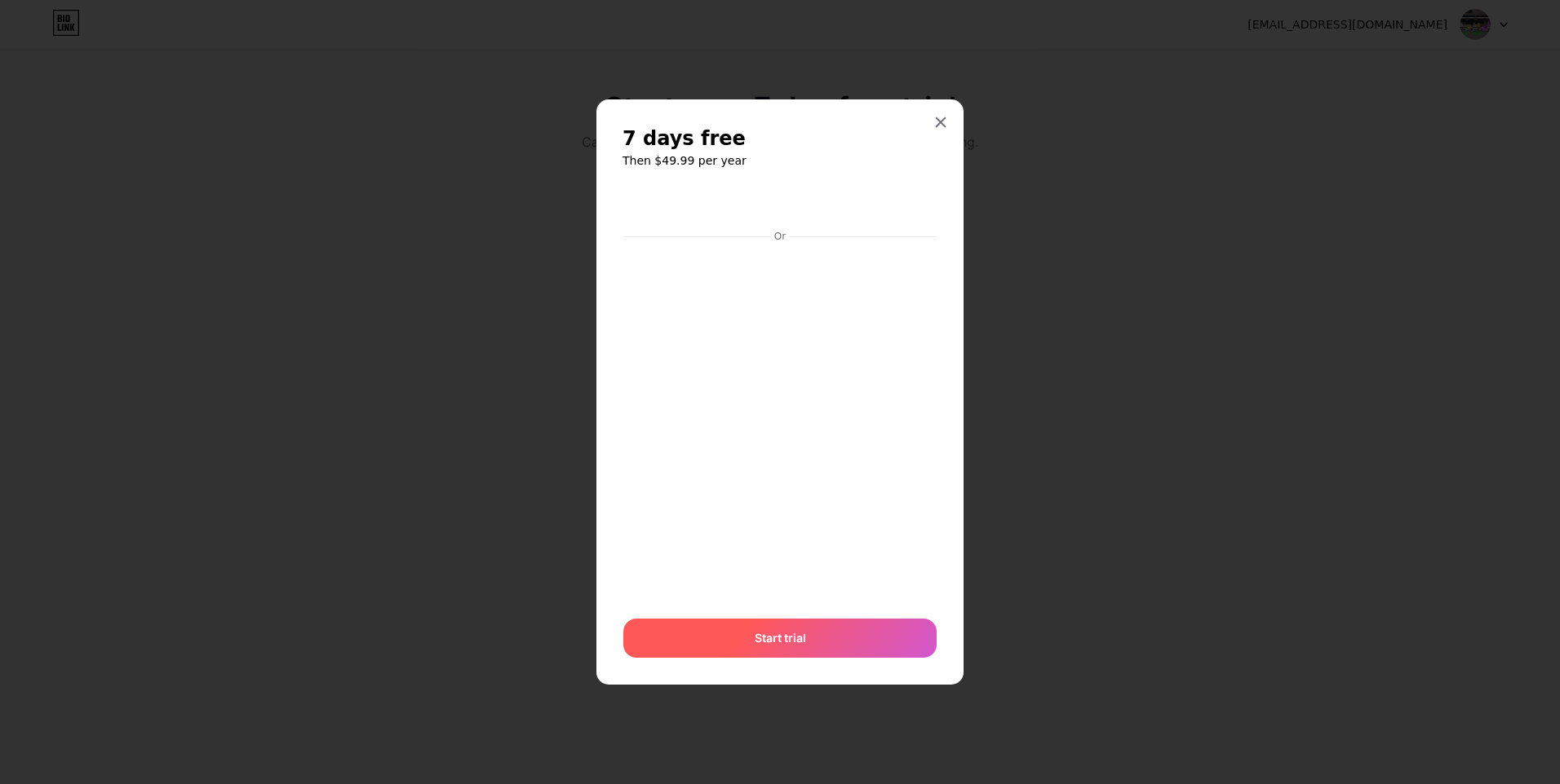
click at [781, 652] on div "Start trial" at bounding box center [780, 638] width 313 height 40
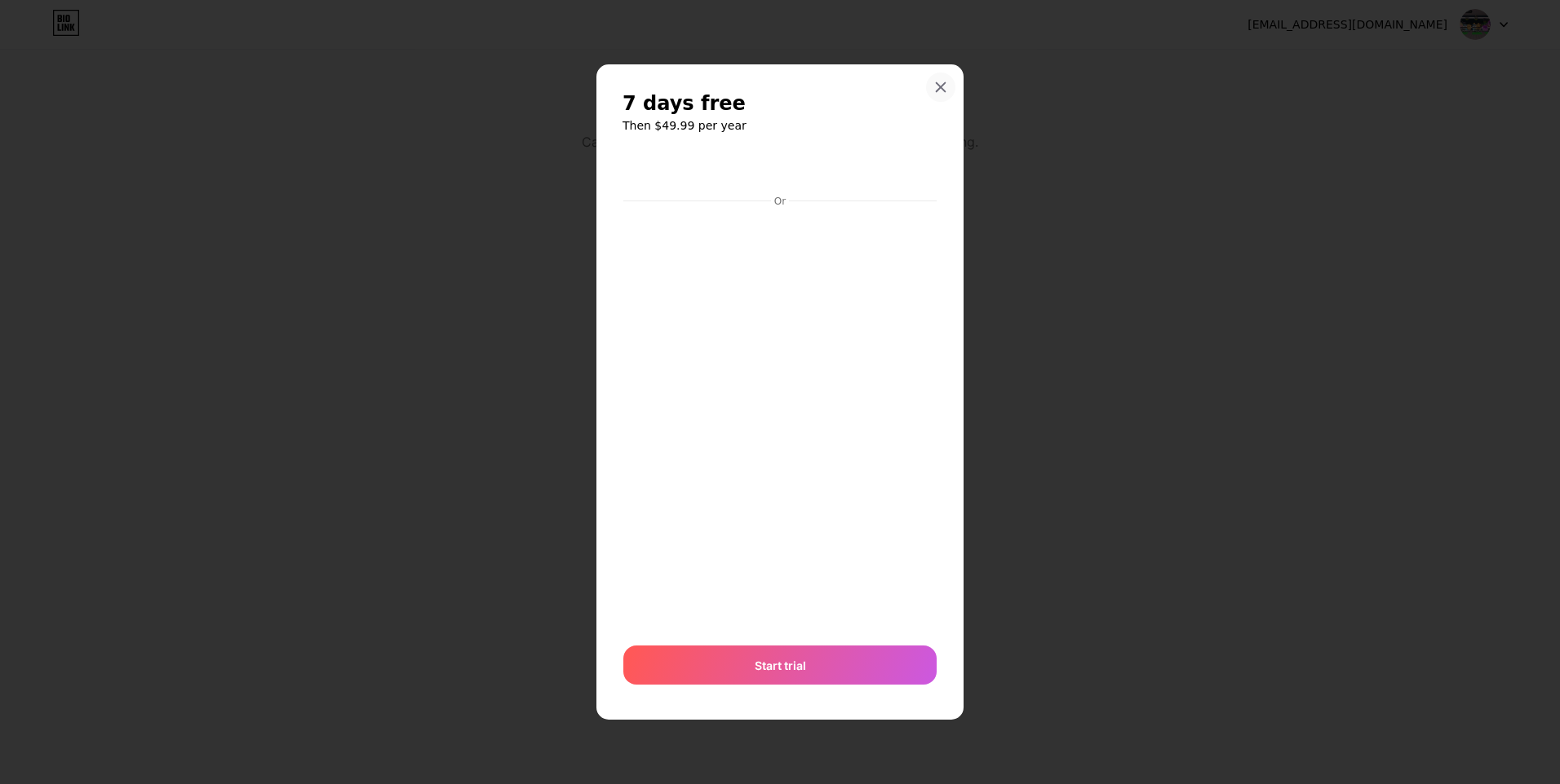
click at [936, 92] on icon at bounding box center [940, 87] width 9 height 9
